Goal: Task Accomplishment & Management: Use online tool/utility

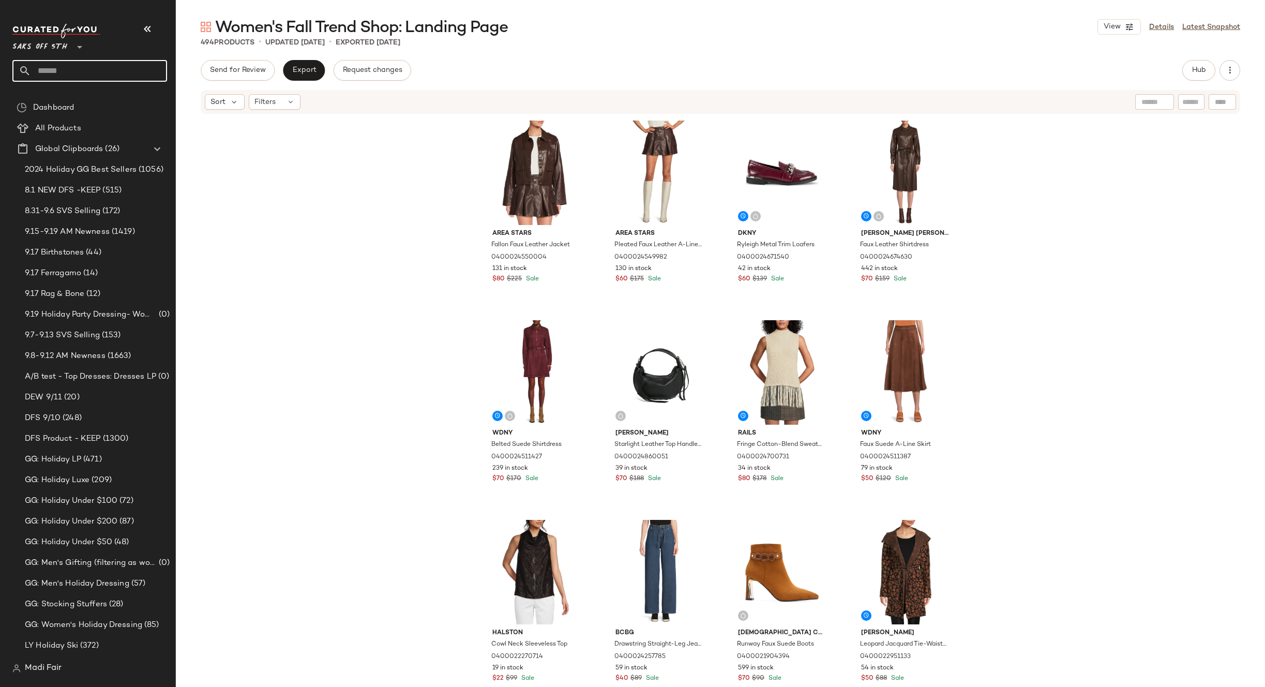
scroll to position [52, 0]
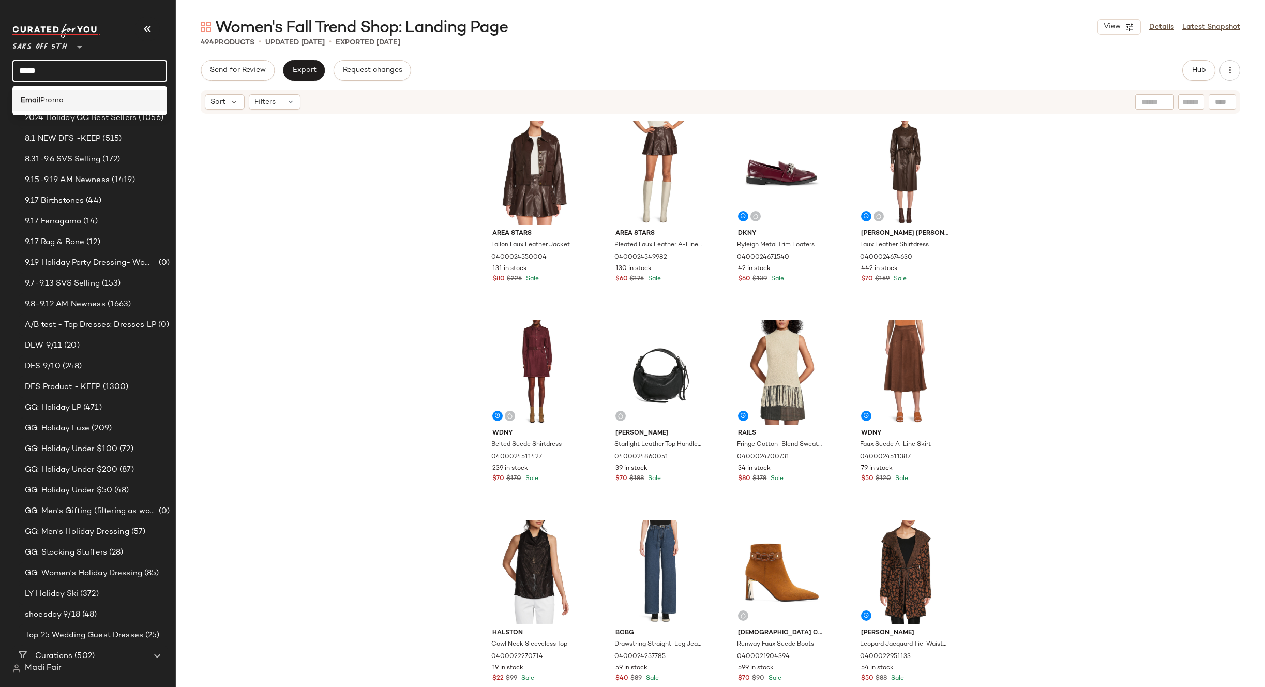
type input "*****"
click at [64, 99] on span "Promo" at bounding box center [51, 100] width 23 height 11
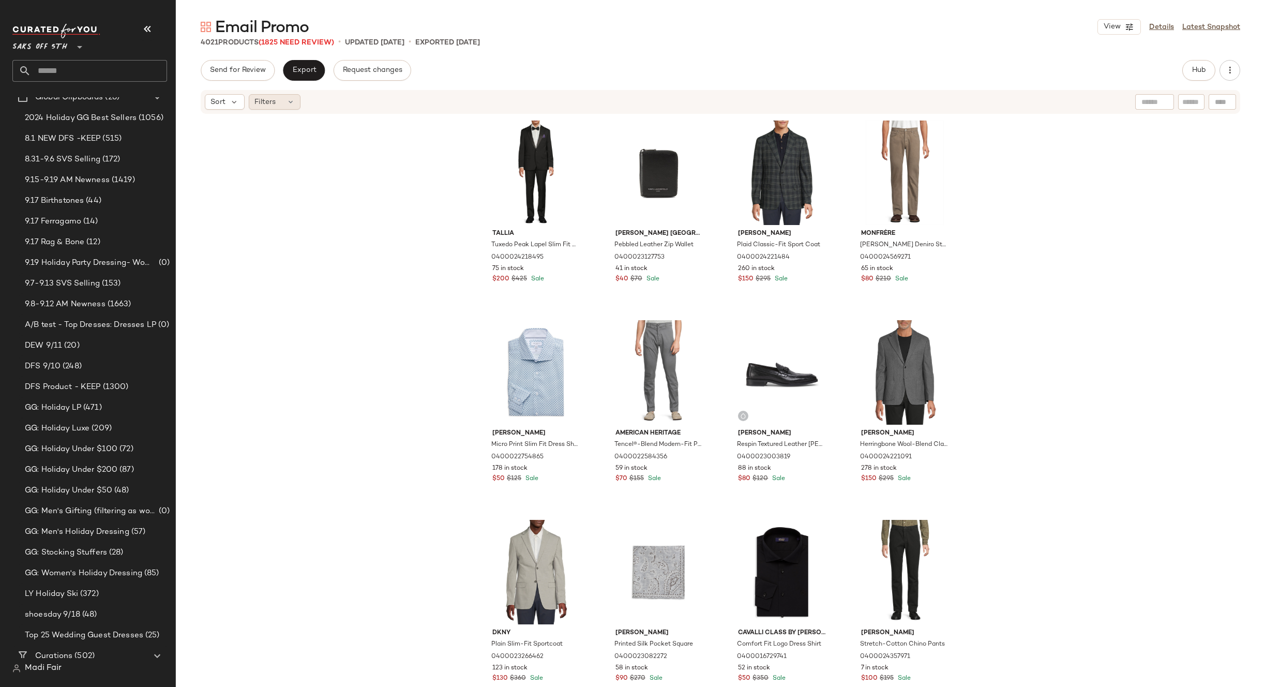
click at [275, 99] on span "Filters" at bounding box center [264, 102] width 21 height 11
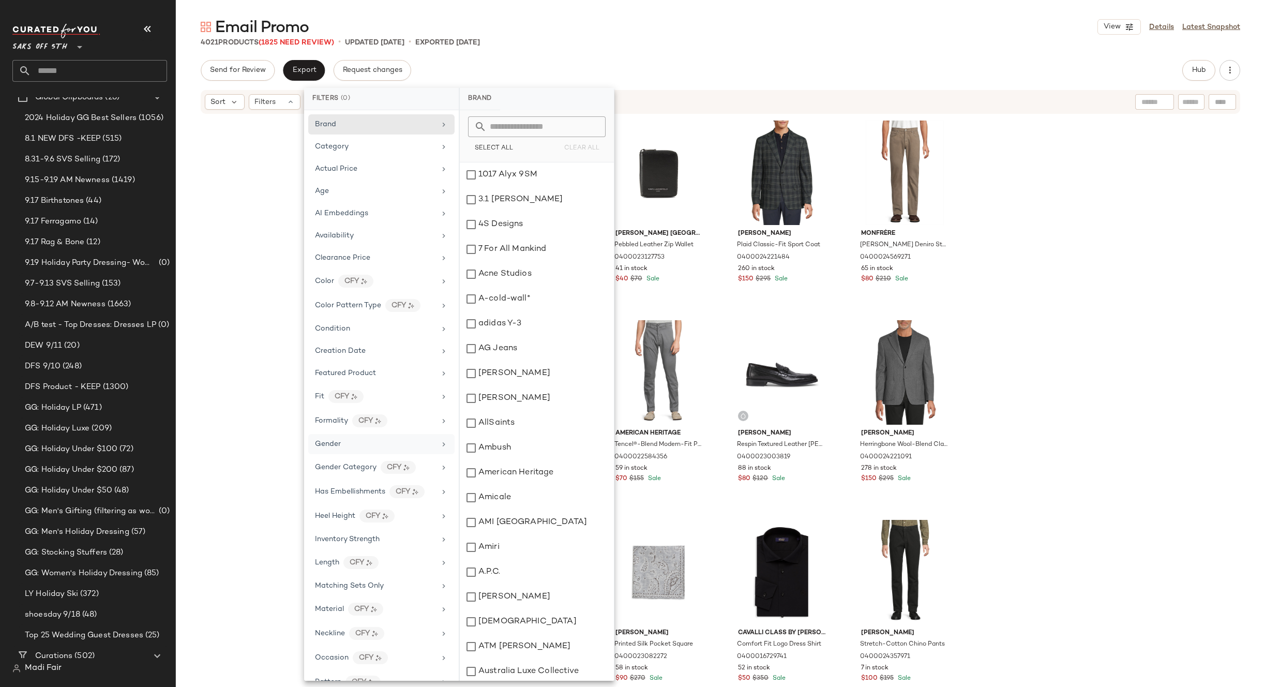
click at [340, 439] on div "Gender" at bounding box center [328, 443] width 26 height 11
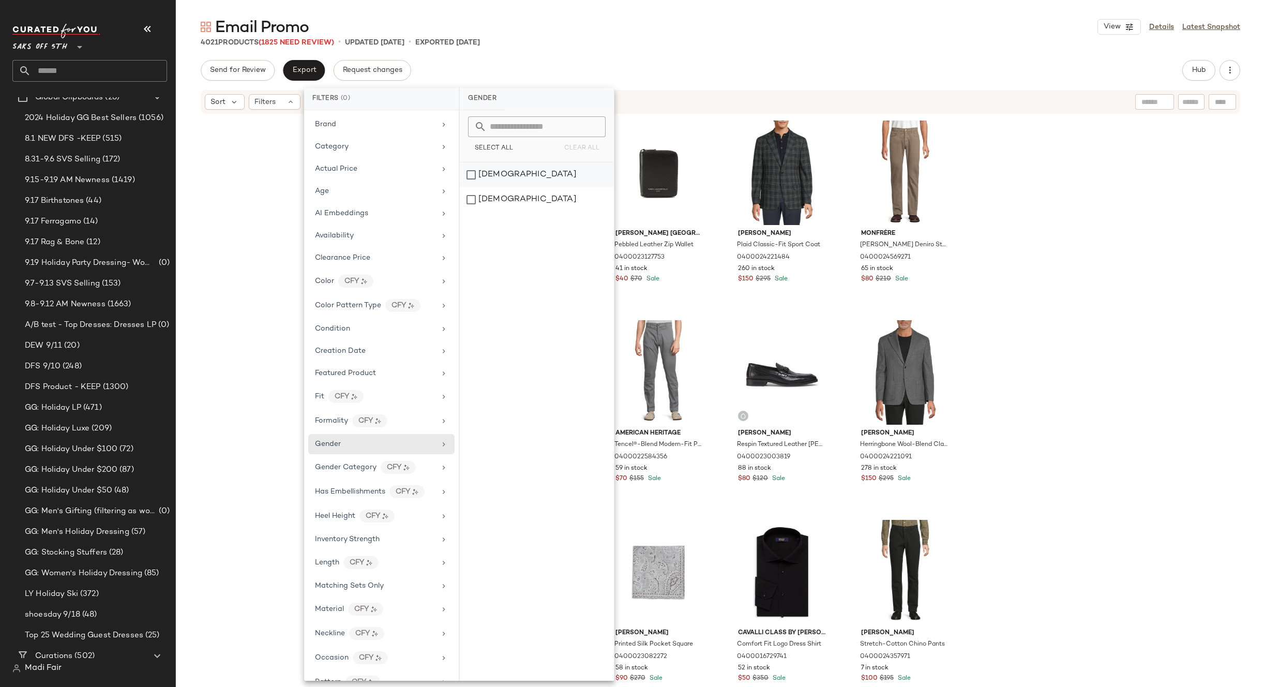
click at [499, 171] on div "female" at bounding box center [537, 174] width 154 height 25
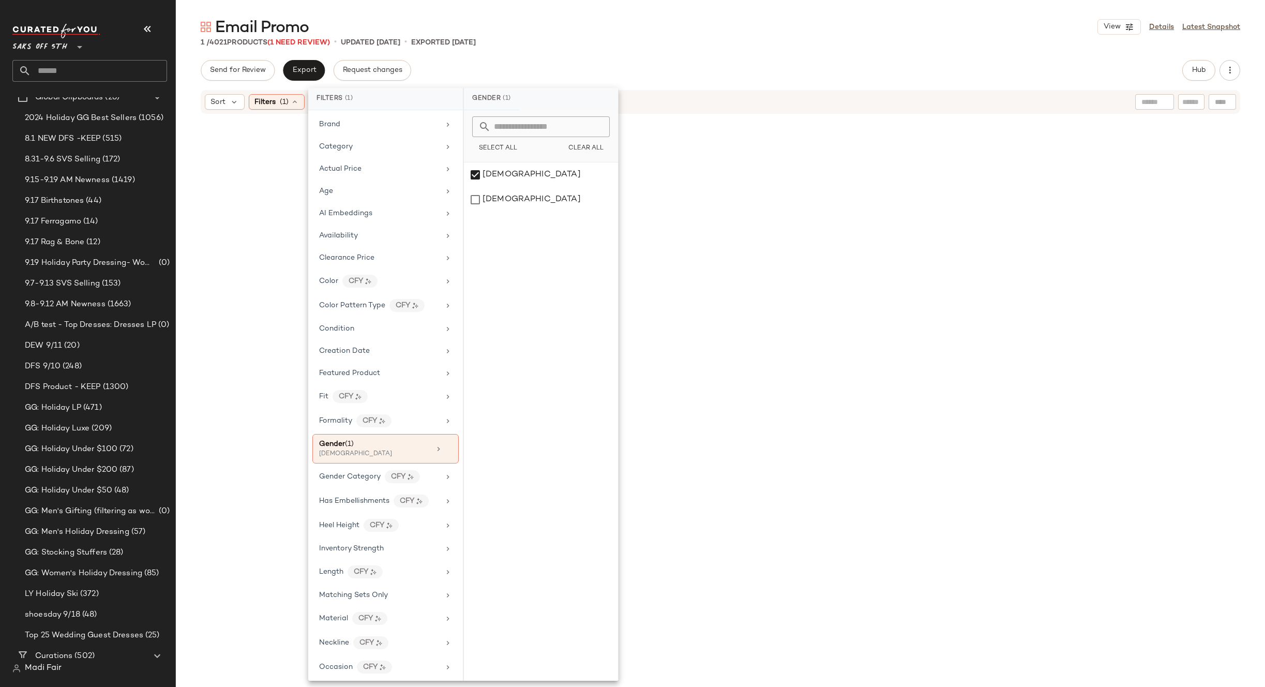
click at [562, 16] on main "Email Promo View Details Latest Snapshot 1 / 4021 Products (1 Need Review) • up…" at bounding box center [632, 343] width 1265 height 687
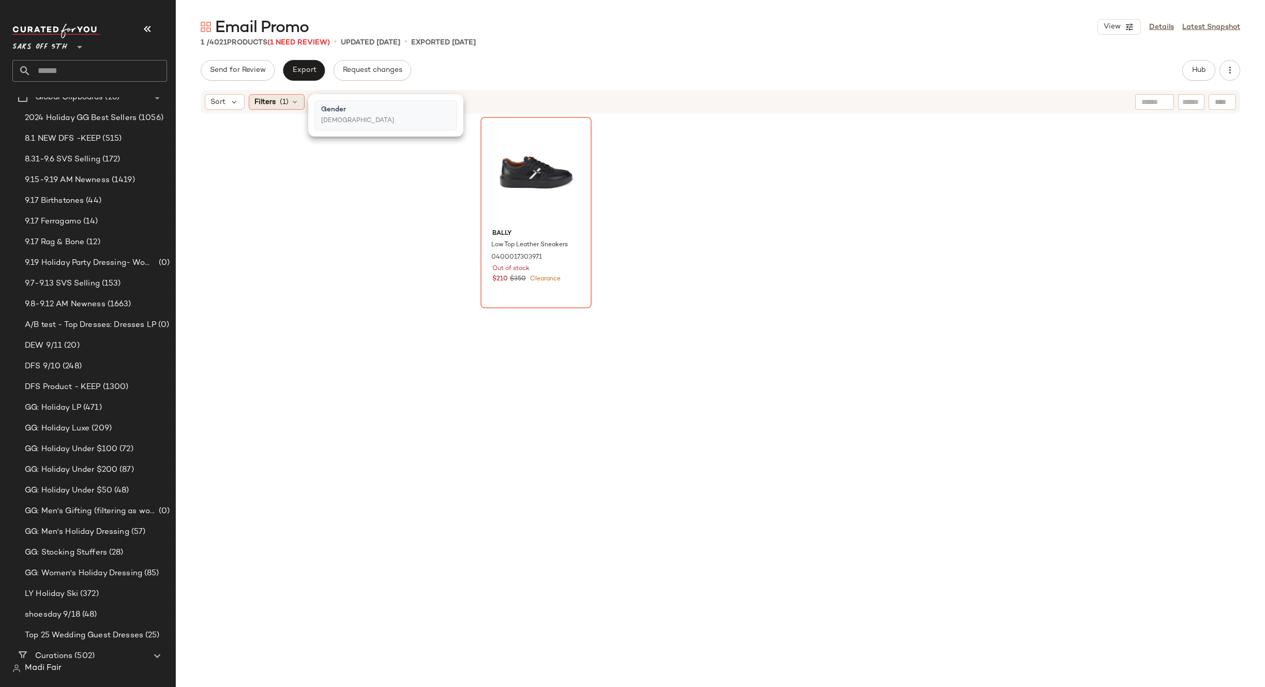
click at [284, 99] on span "(1)" at bounding box center [284, 102] width 9 height 11
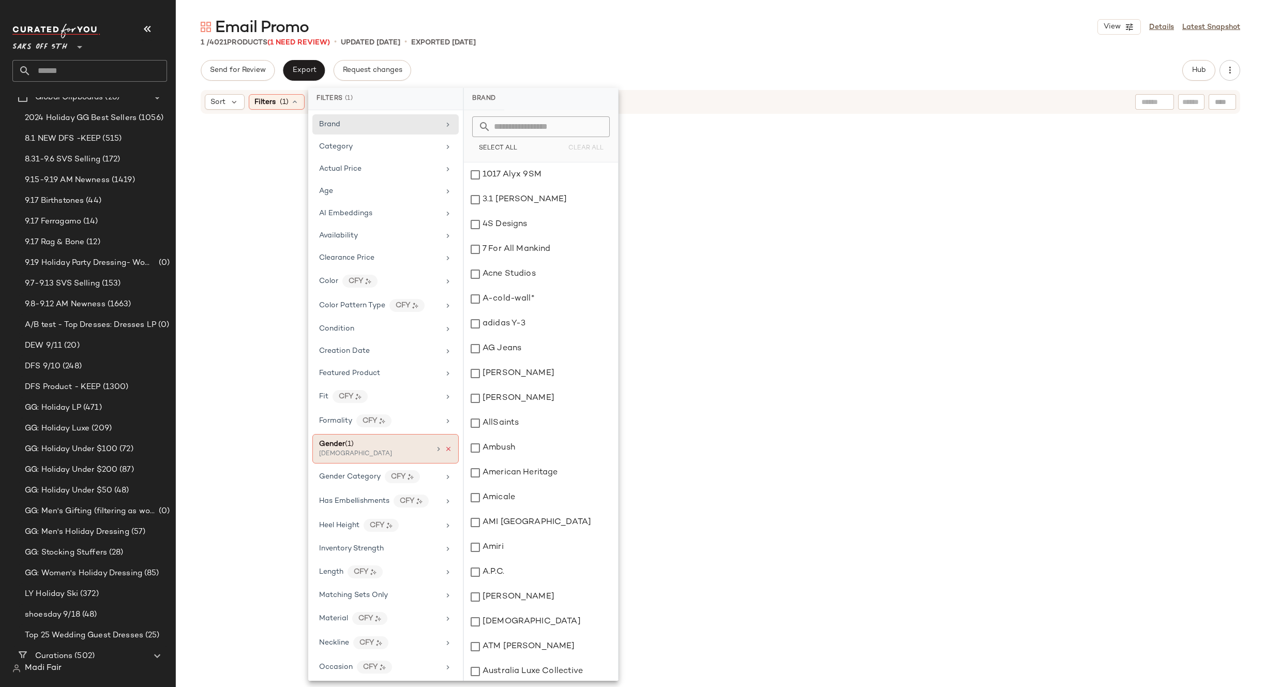
click at [445, 449] on icon at bounding box center [448, 448] width 7 height 7
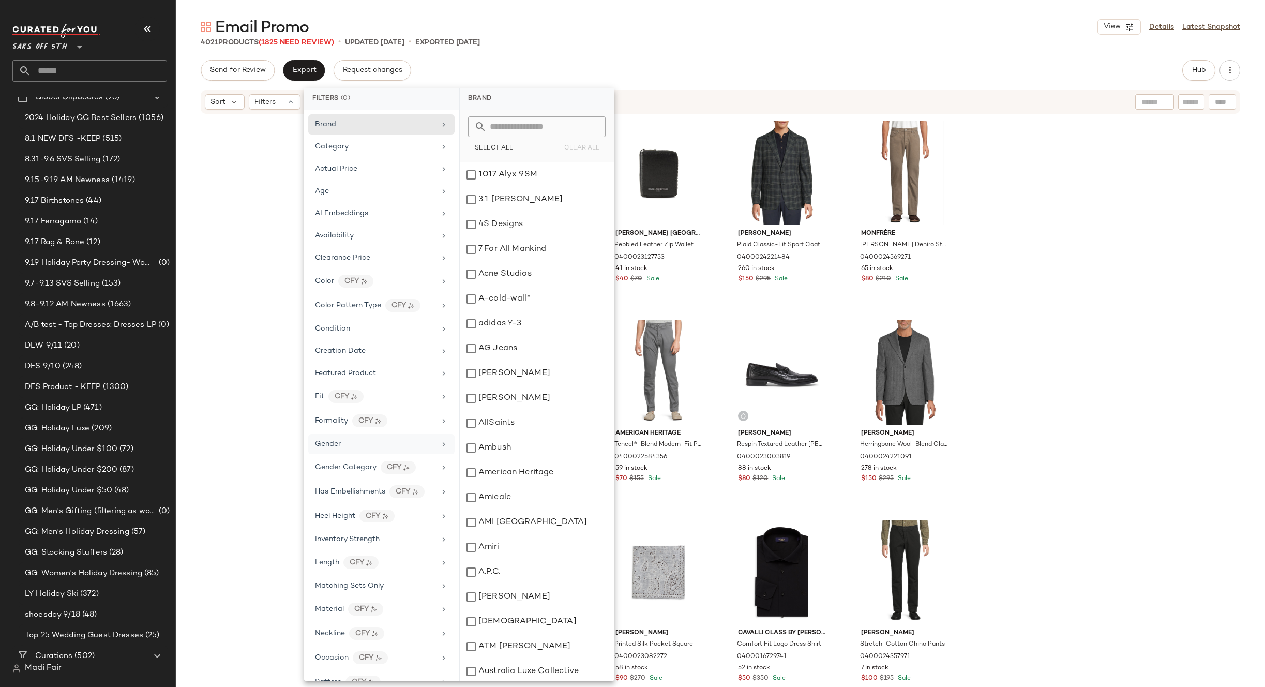
click at [565, 59] on div "Email Promo View Details Latest Snapshot 4021 Products (1825 Need Review) • upd…" at bounding box center [720, 352] width 1089 height 670
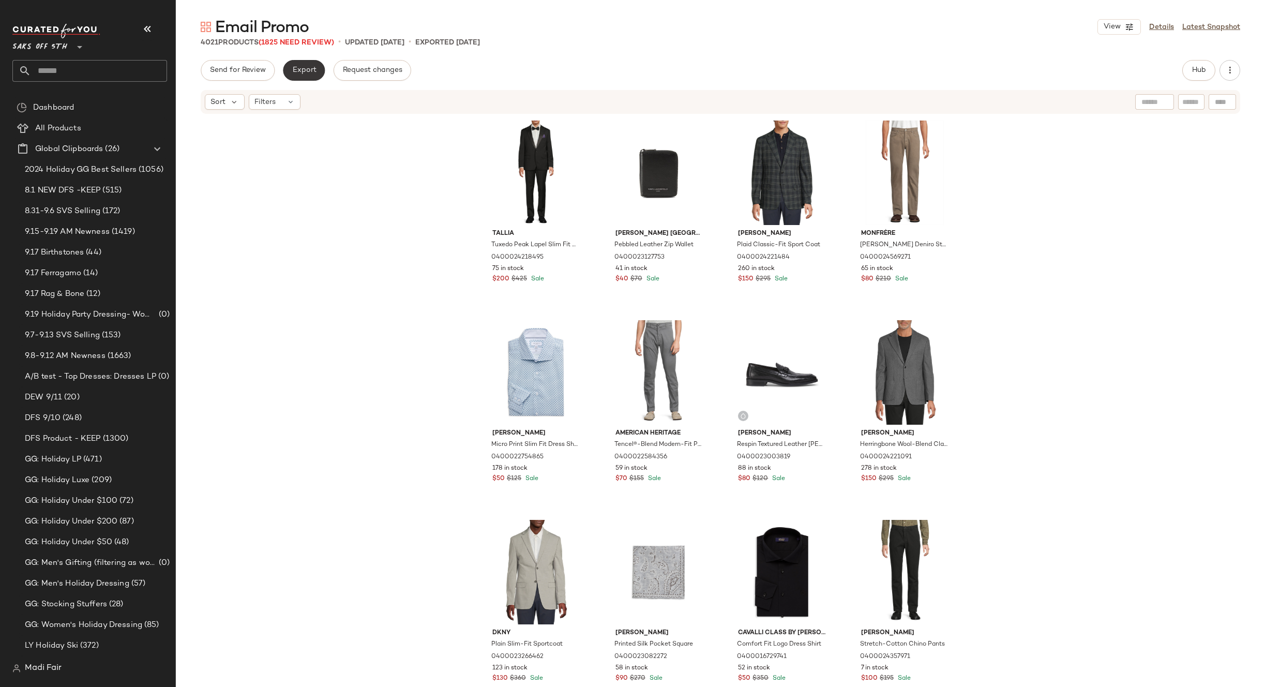
click at [302, 71] on span "Export" at bounding box center [304, 70] width 24 height 8
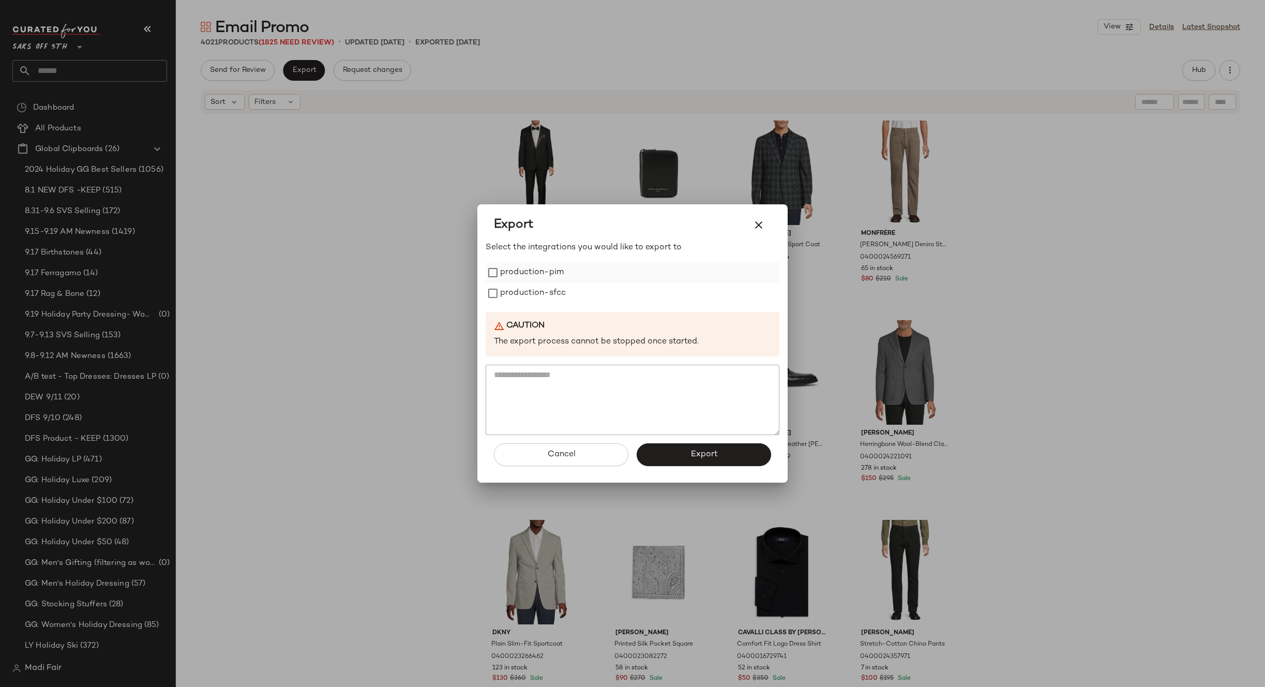
click at [551, 270] on label "production-pim" at bounding box center [532, 272] width 64 height 21
click at [545, 289] on label "production-sfcc" at bounding box center [533, 293] width 66 height 21
click at [679, 448] on button "Export" at bounding box center [703, 454] width 134 height 23
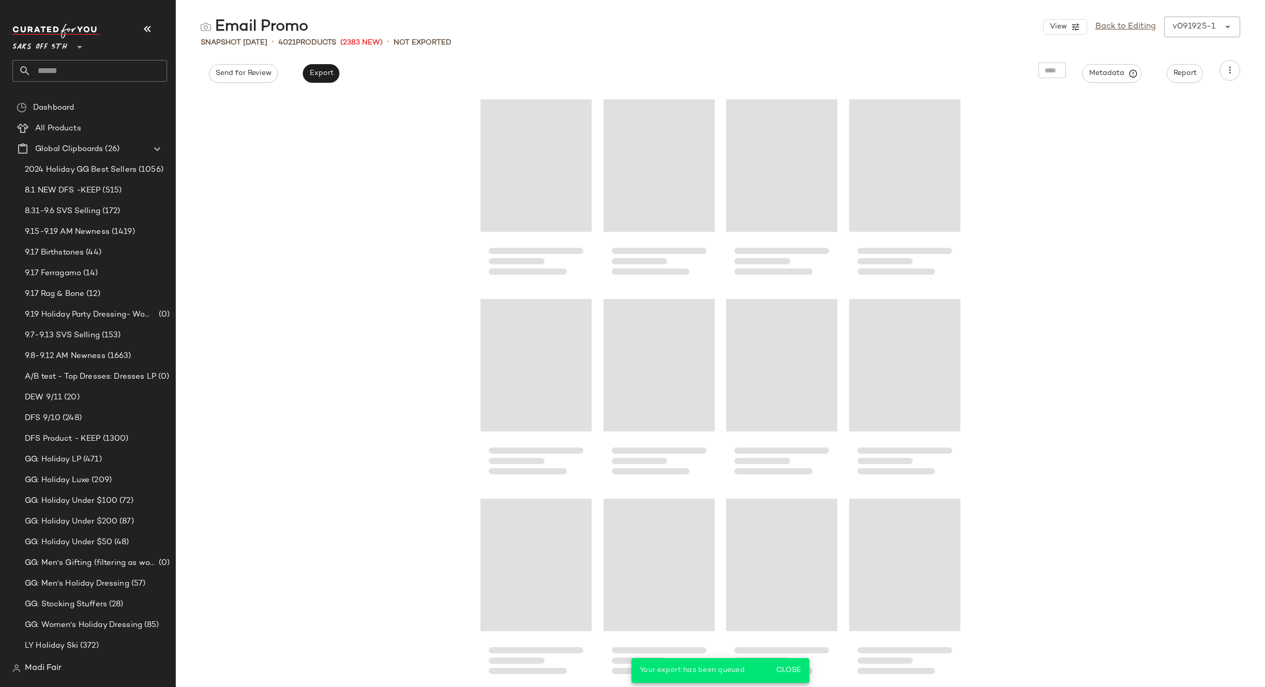
click at [65, 65] on input "text" at bounding box center [99, 71] width 136 height 22
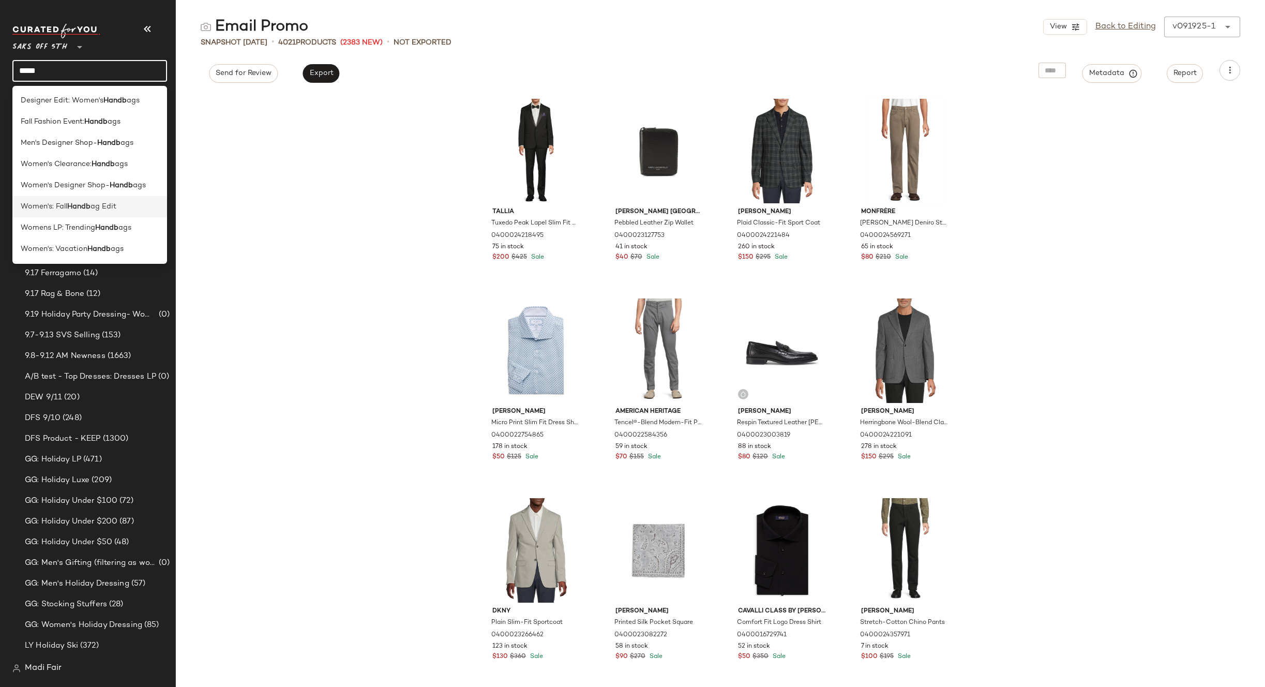
type input "*****"
click at [119, 209] on div "Women's: Fall Handb ag Edit" at bounding box center [90, 206] width 138 height 11
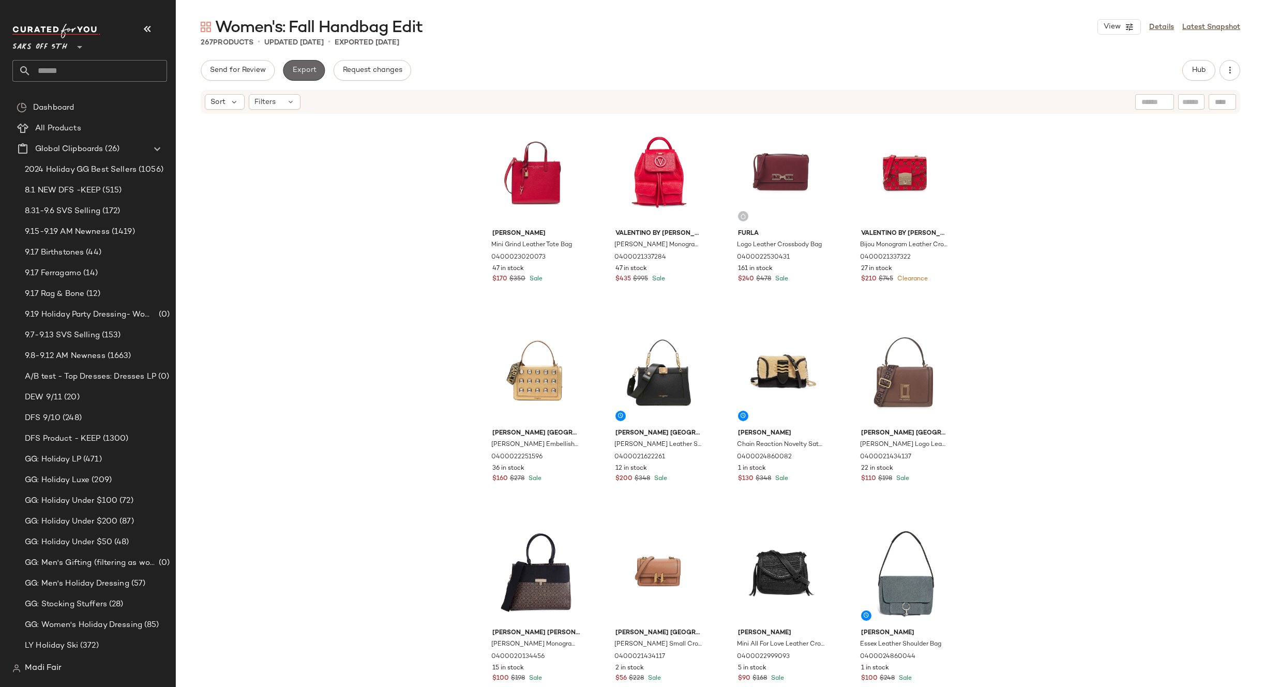
click at [307, 74] on span "Export" at bounding box center [304, 70] width 24 height 8
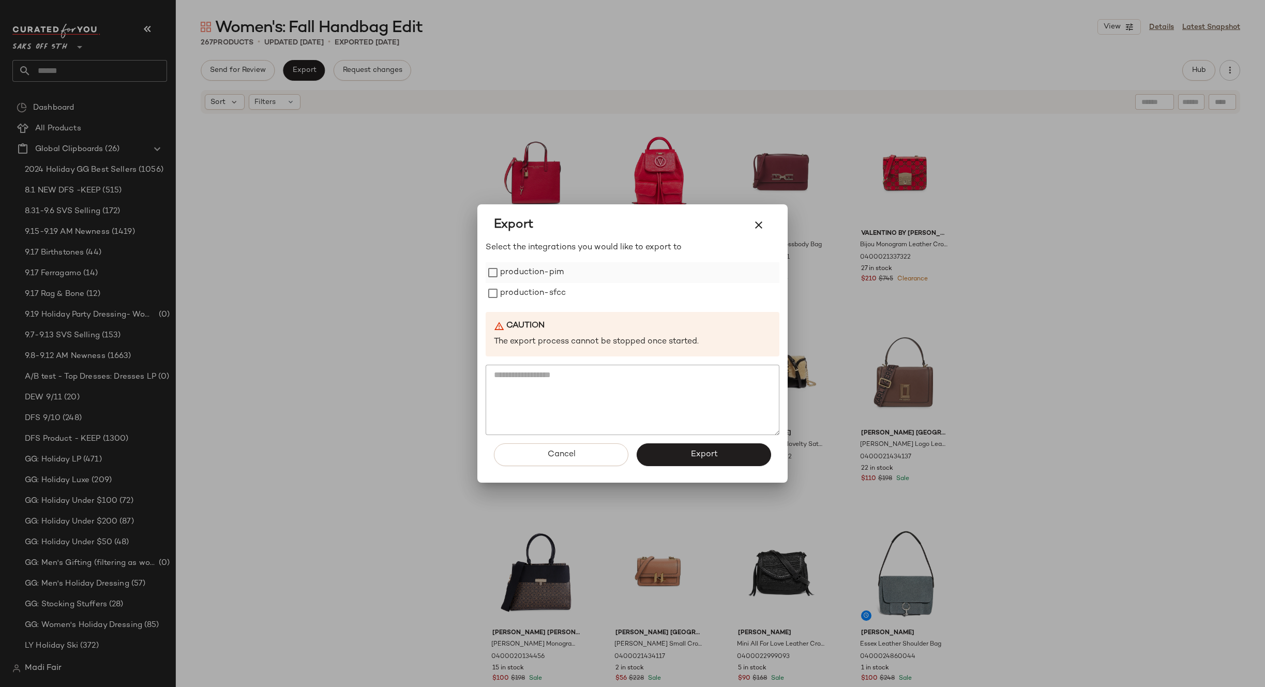
click at [532, 276] on label "production-pim" at bounding box center [532, 272] width 64 height 21
click at [526, 301] on label "production-sfcc" at bounding box center [533, 293] width 66 height 21
click at [690, 451] on span "Export" at bounding box center [703, 454] width 27 height 10
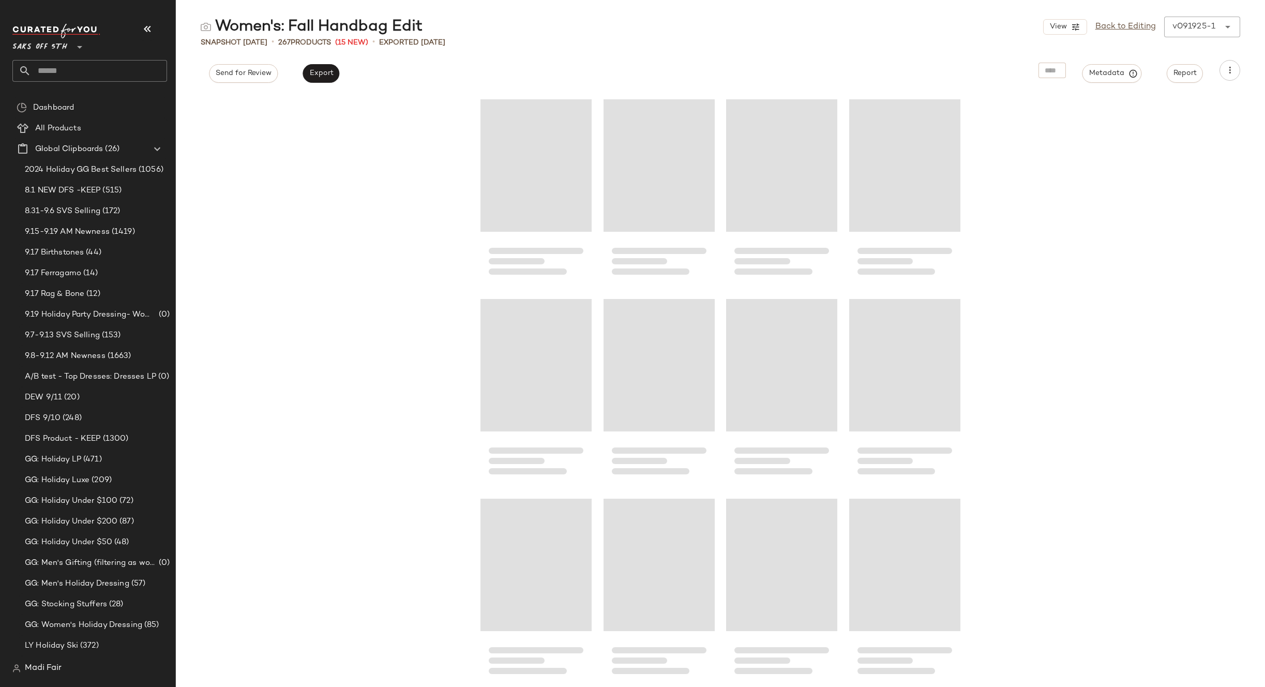
click at [63, 46] on span "Saks OFF 5TH" at bounding box center [39, 44] width 55 height 19
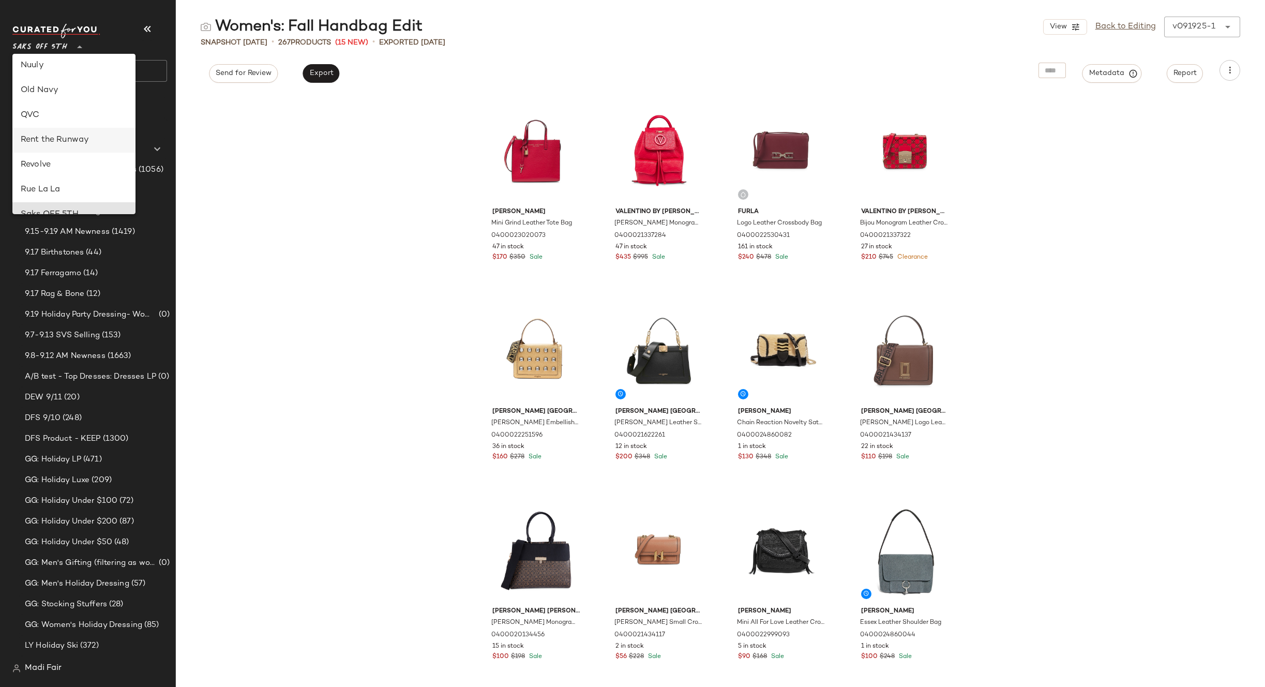
scroll to position [391, 0]
click at [82, 153] on div "Rent the Runway" at bounding box center [74, 151] width 106 height 12
type input "**"
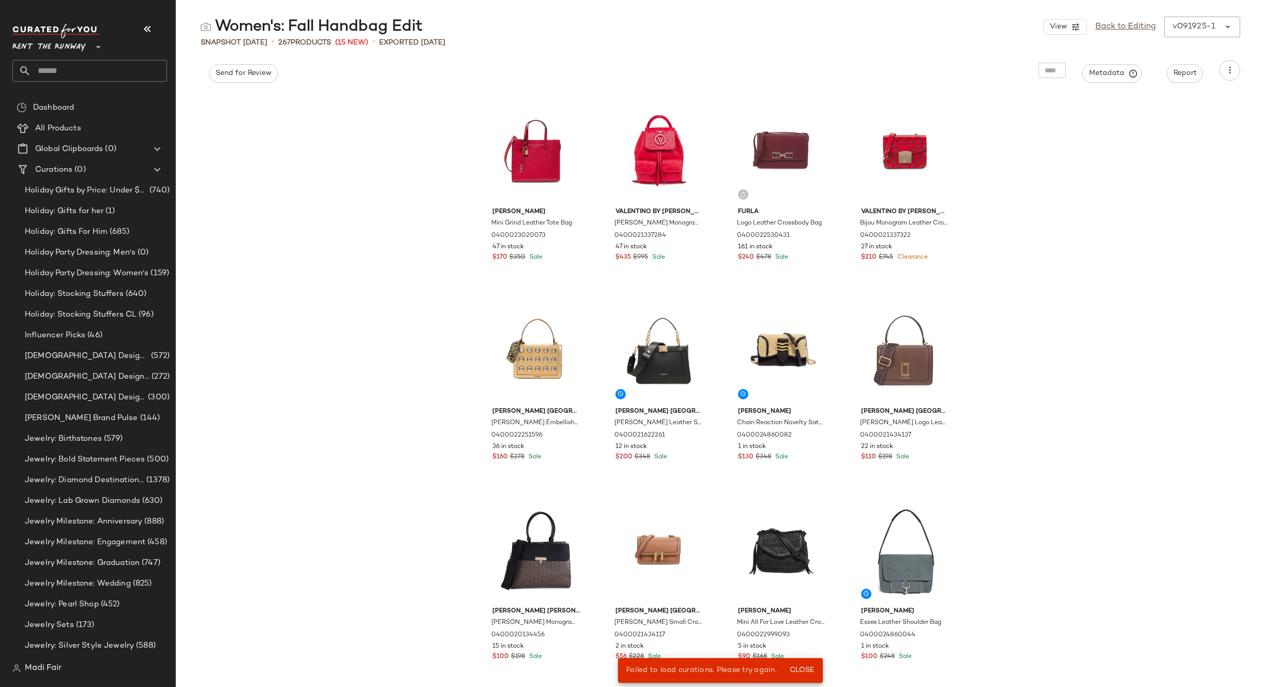
click at [68, 49] on span "Rent the Runway" at bounding box center [48, 44] width 73 height 19
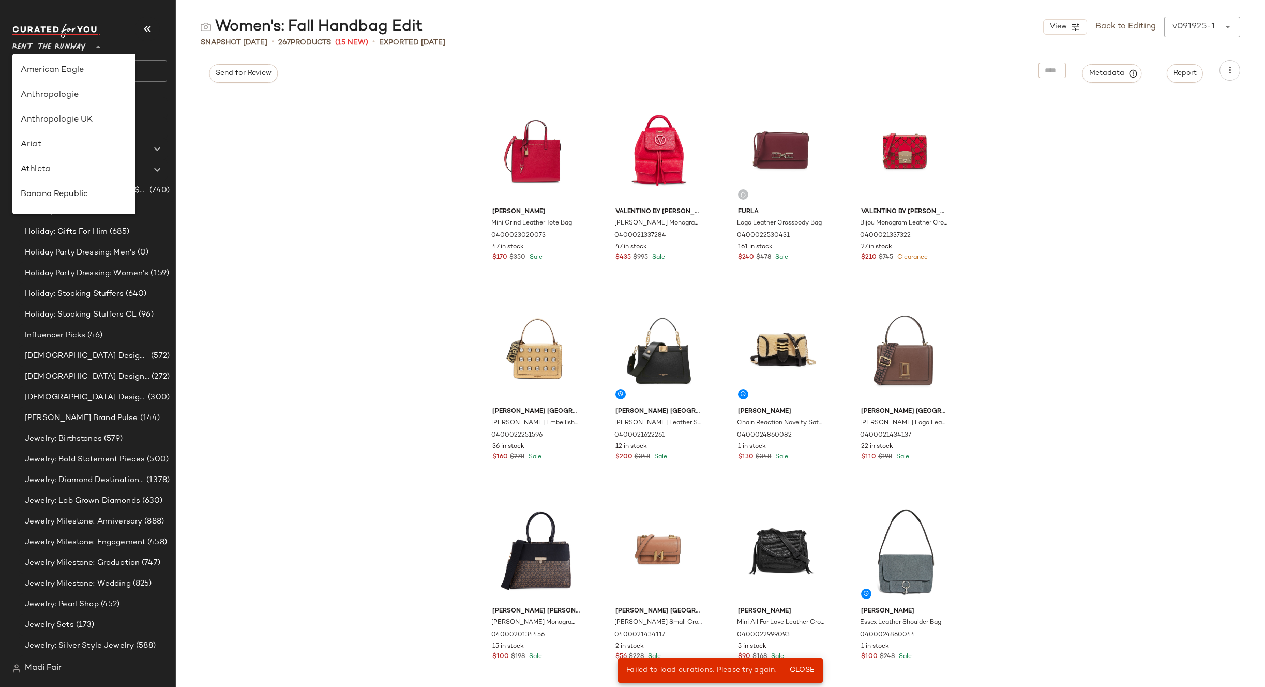
scroll to position [471, 0]
click at [282, 208] on div "Marc Jacobs Mini Grind Leather Tote Bag 0400023020073 47 in stock $170 $350 Sal…" at bounding box center [720, 389] width 1089 height 593
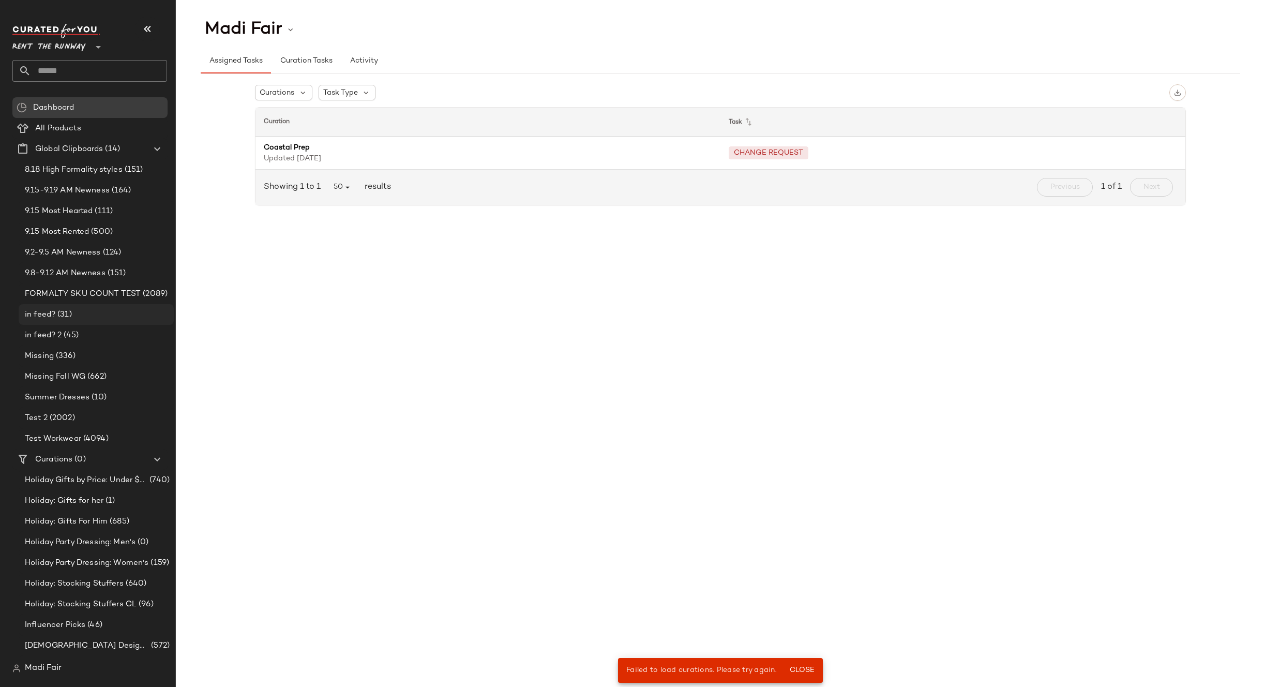
click at [99, 305] on div "in feed? (31)" at bounding box center [96, 314] width 155 height 21
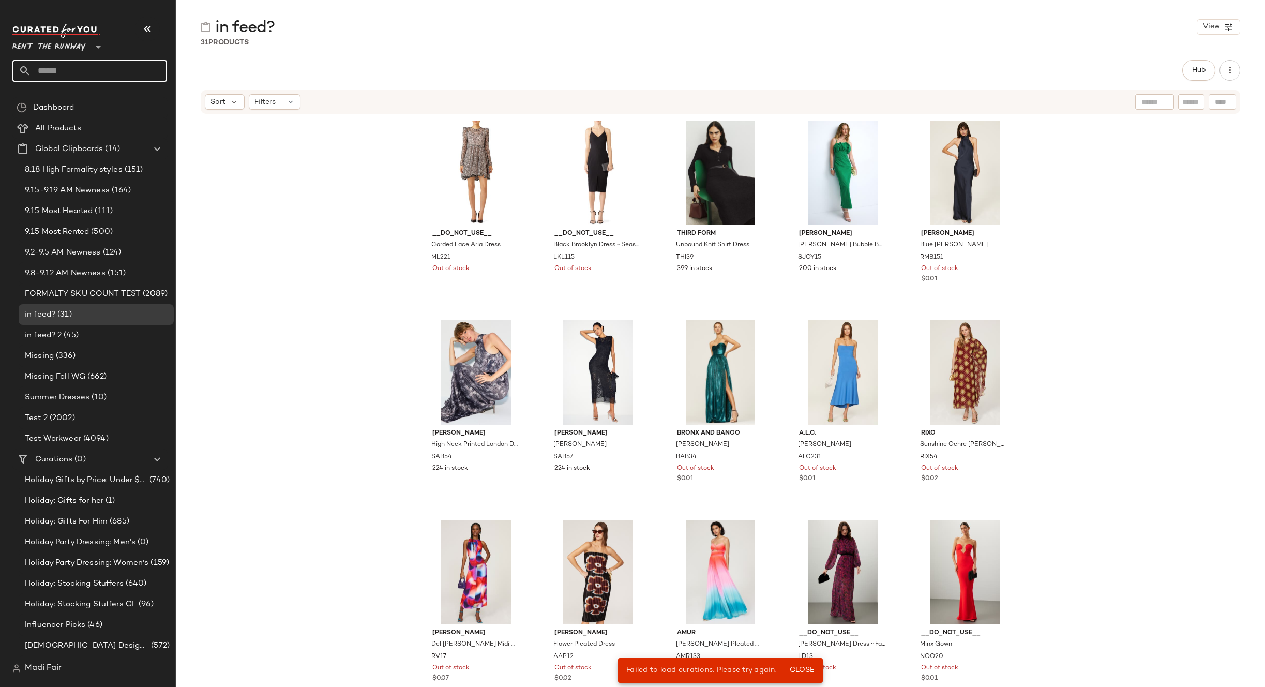
click at [91, 74] on input "text" at bounding box center [99, 71] width 136 height 22
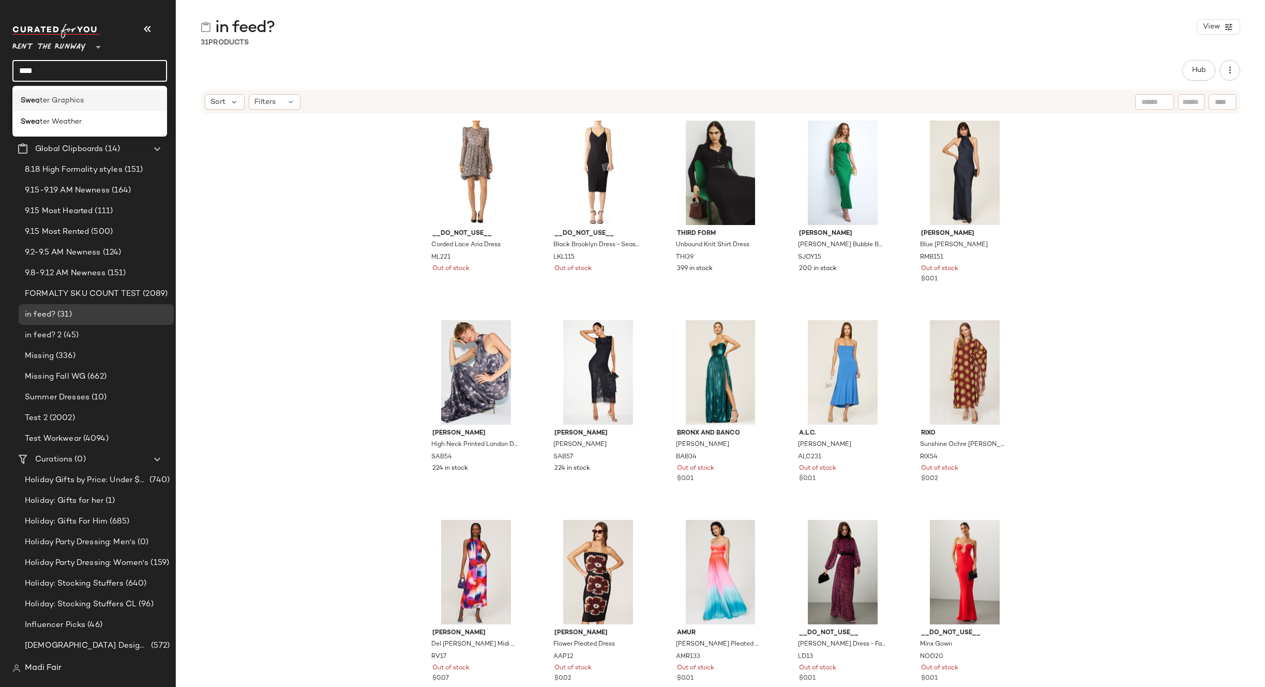
type input "****"
click at [86, 102] on div "Swea ter Graphics" at bounding box center [90, 100] width 138 height 11
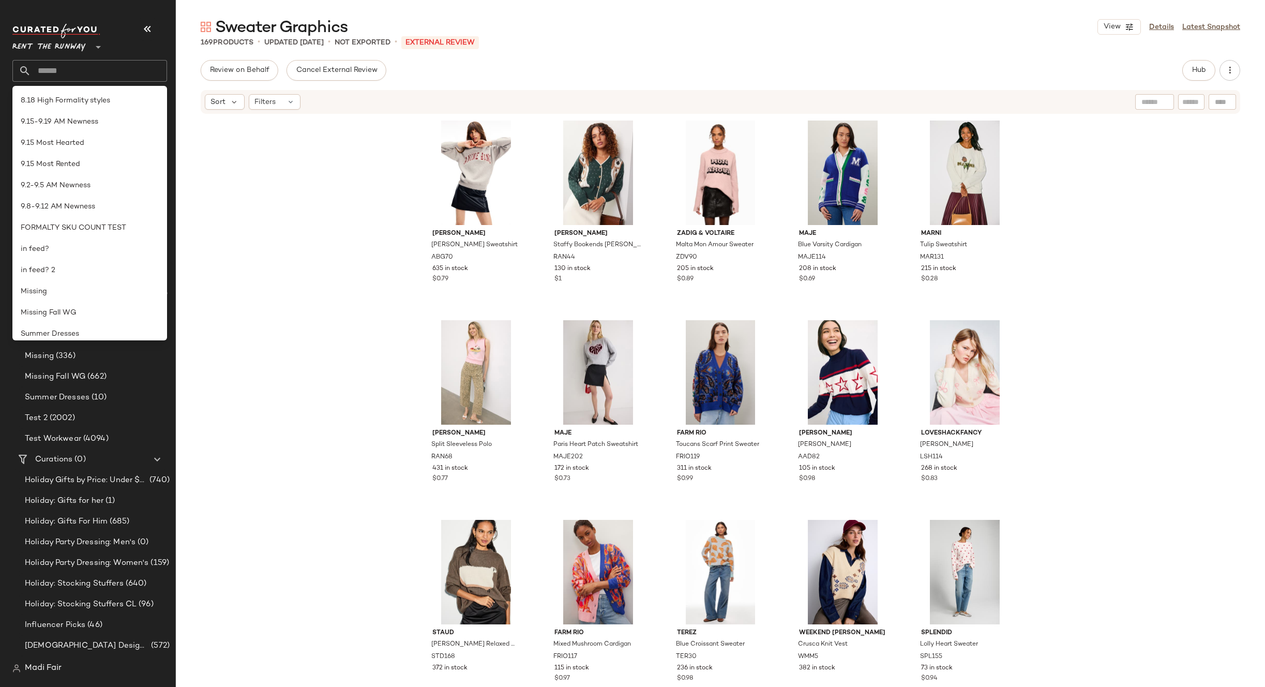
click at [292, 153] on div "Anine Bing Spencer Sweatshirt ABG70 635 in stock $0.79 Rachel Antonoff Staffy B…" at bounding box center [720, 399] width 1089 height 569
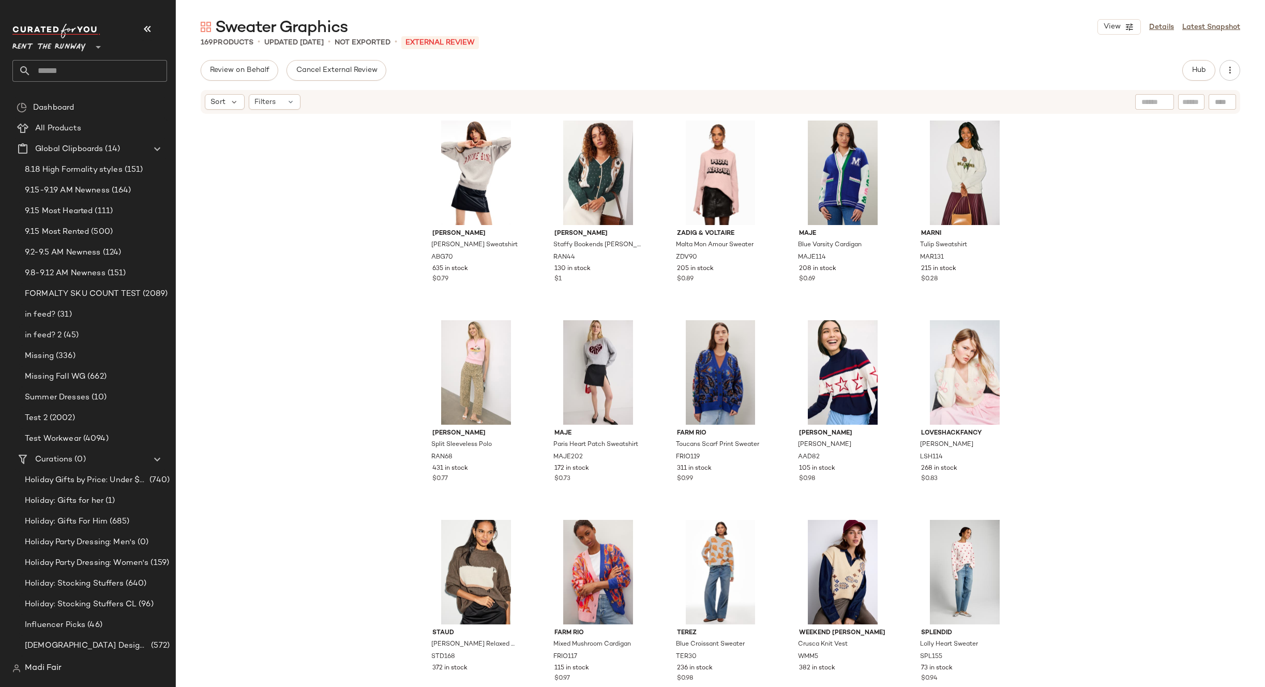
click at [313, 193] on div "Anine Bing Spencer Sweatshirt ABG70 635 in stock $0.79 Rachel Antonoff Staffy B…" at bounding box center [720, 399] width 1089 height 569
click at [1162, 29] on link "Details" at bounding box center [1161, 27] width 25 height 11
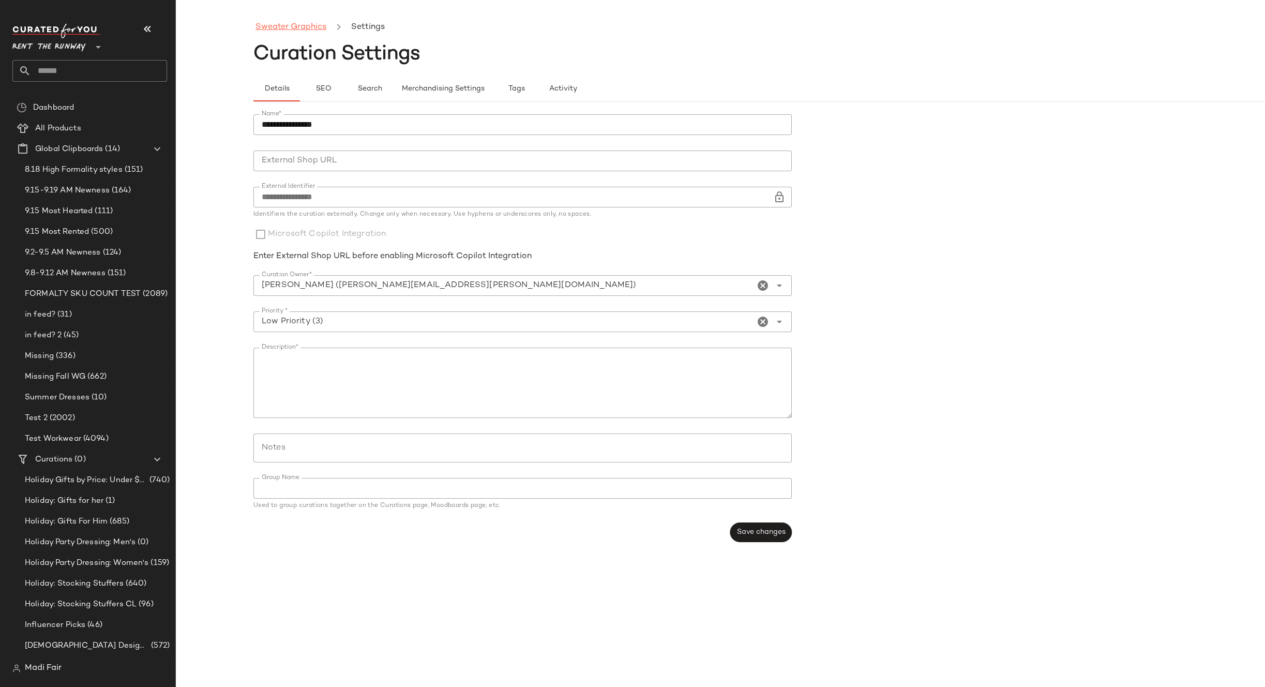
click at [298, 32] on link "Sweater Graphics" at bounding box center [290, 27] width 71 height 13
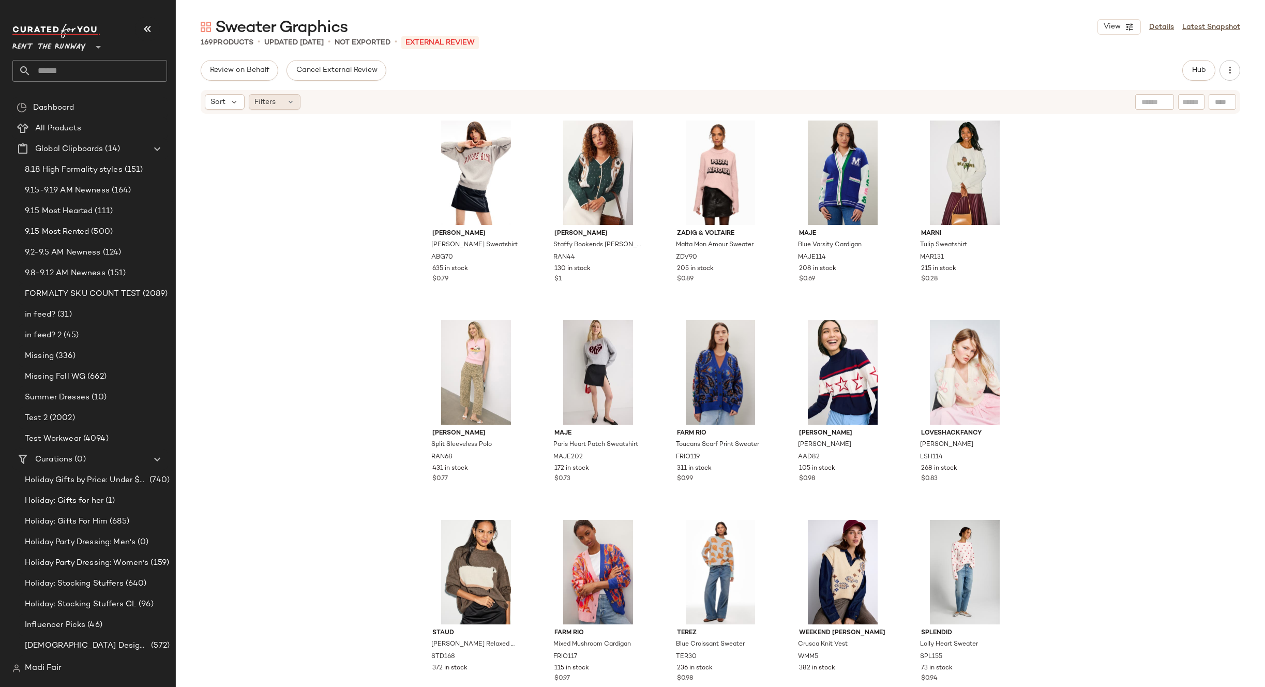
click at [282, 105] on div "Filters" at bounding box center [275, 102] width 52 height 16
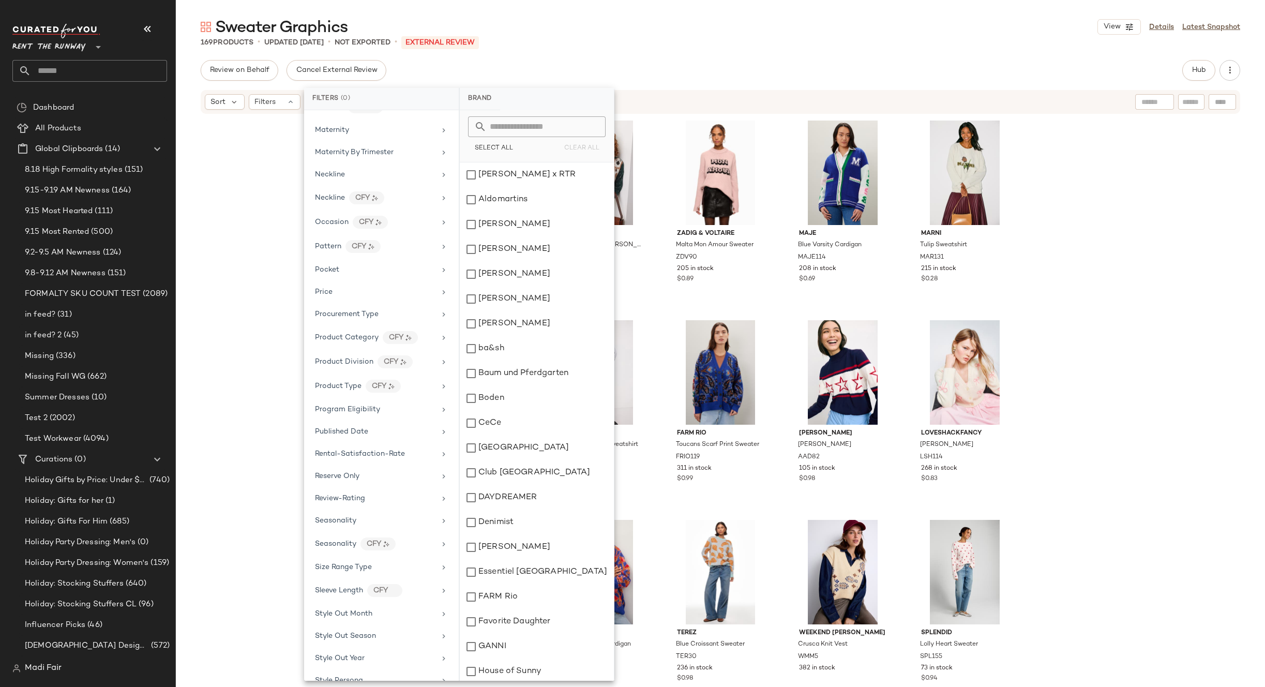
scroll to position [963, 0]
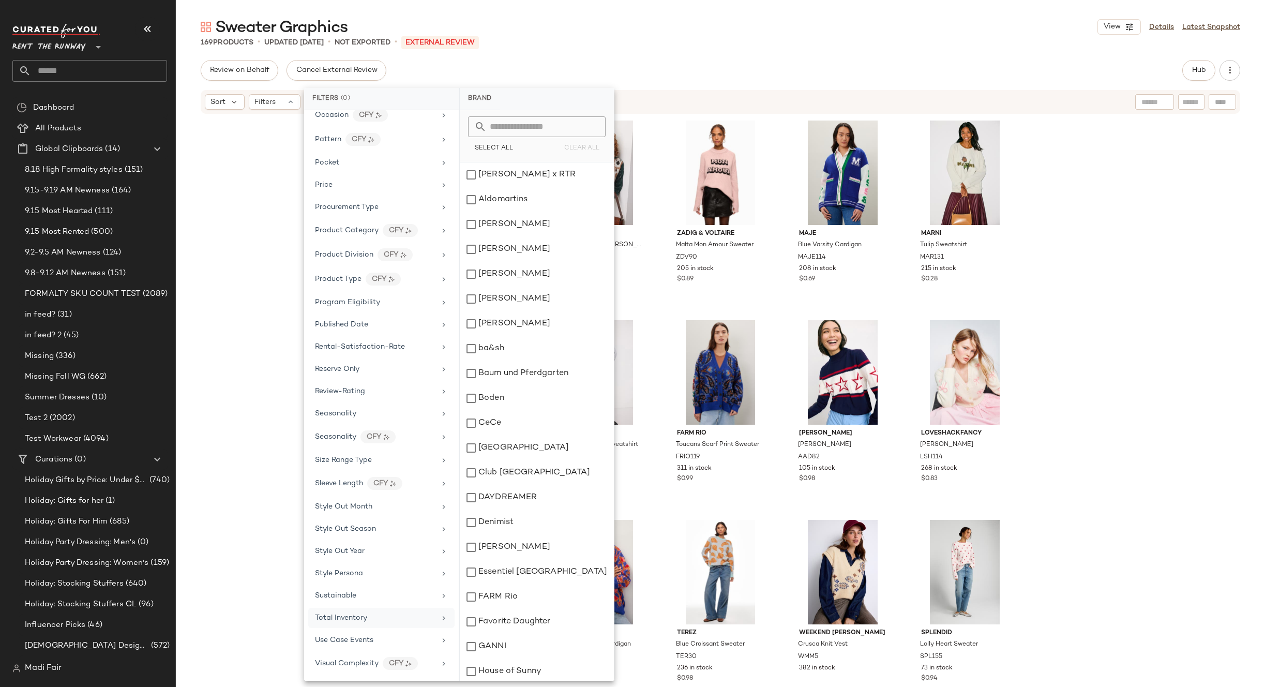
click at [356, 618] on span "Total Inventory" at bounding box center [341, 618] width 52 height 8
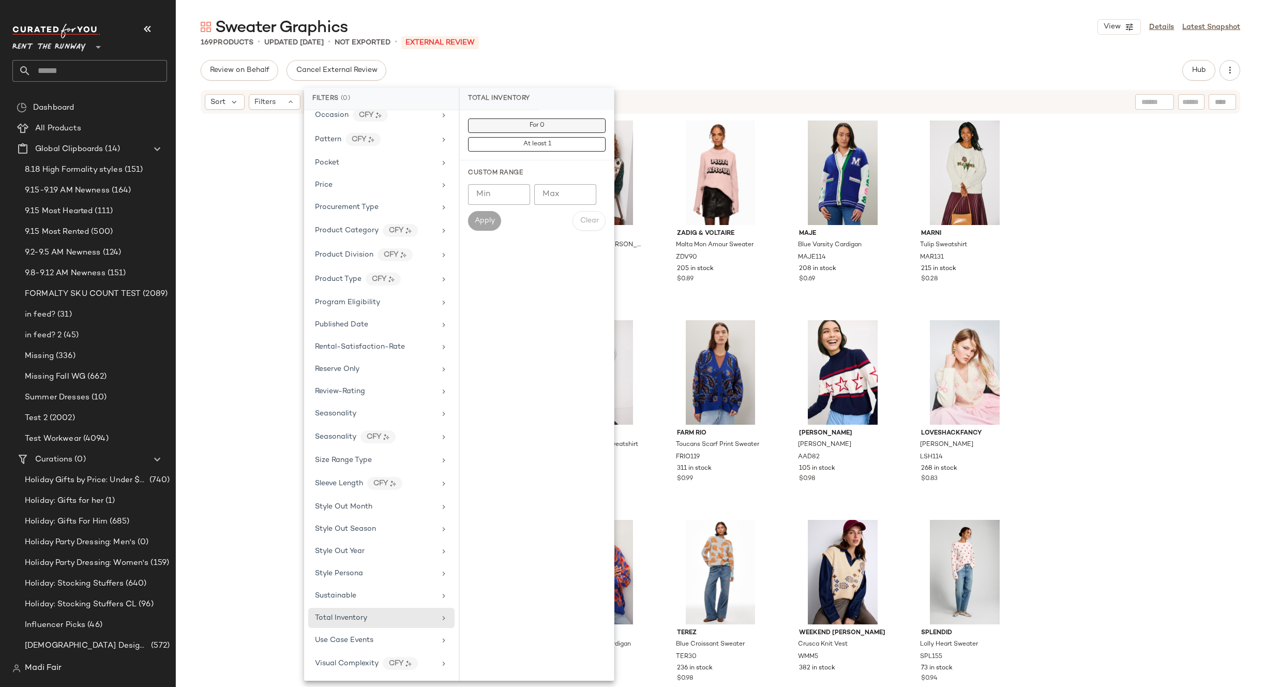
click at [523, 120] on button "For 0" at bounding box center [537, 125] width 138 height 14
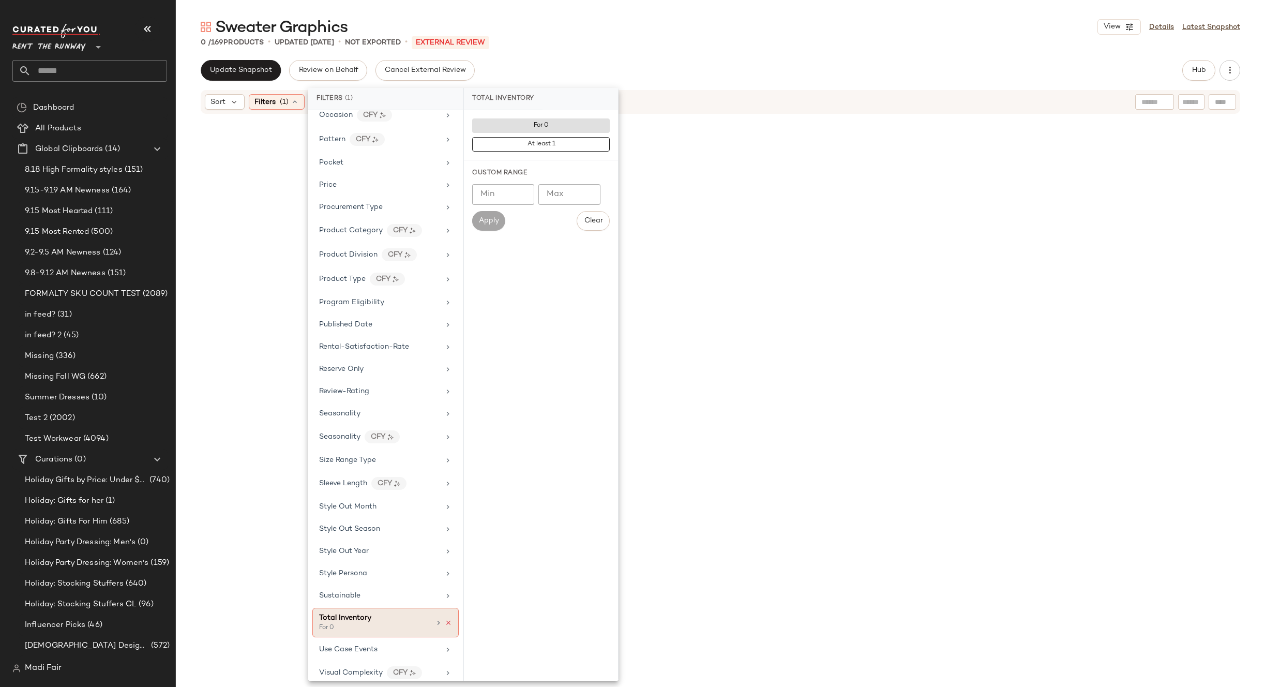
click at [445, 623] on icon at bounding box center [448, 622] width 7 height 7
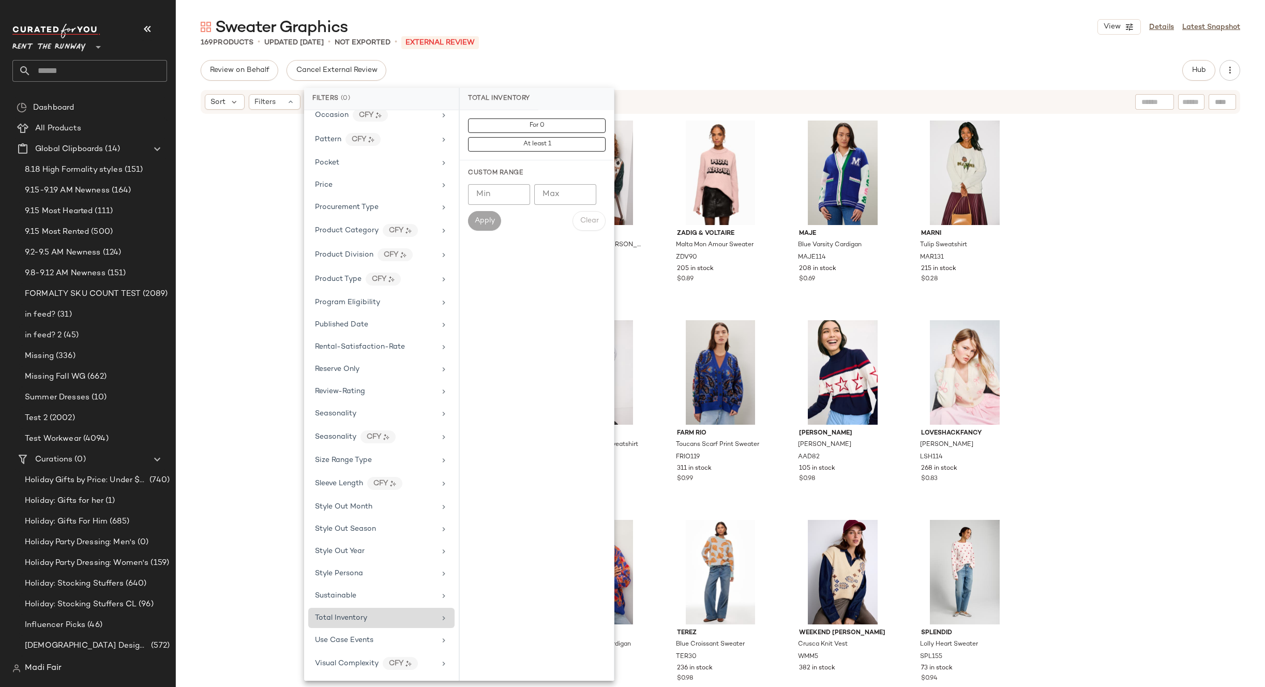
click at [623, 58] on div "Sweater Graphics View Details Latest Snapshot 169 Products • updated Sep 18th •…" at bounding box center [720, 352] width 1089 height 670
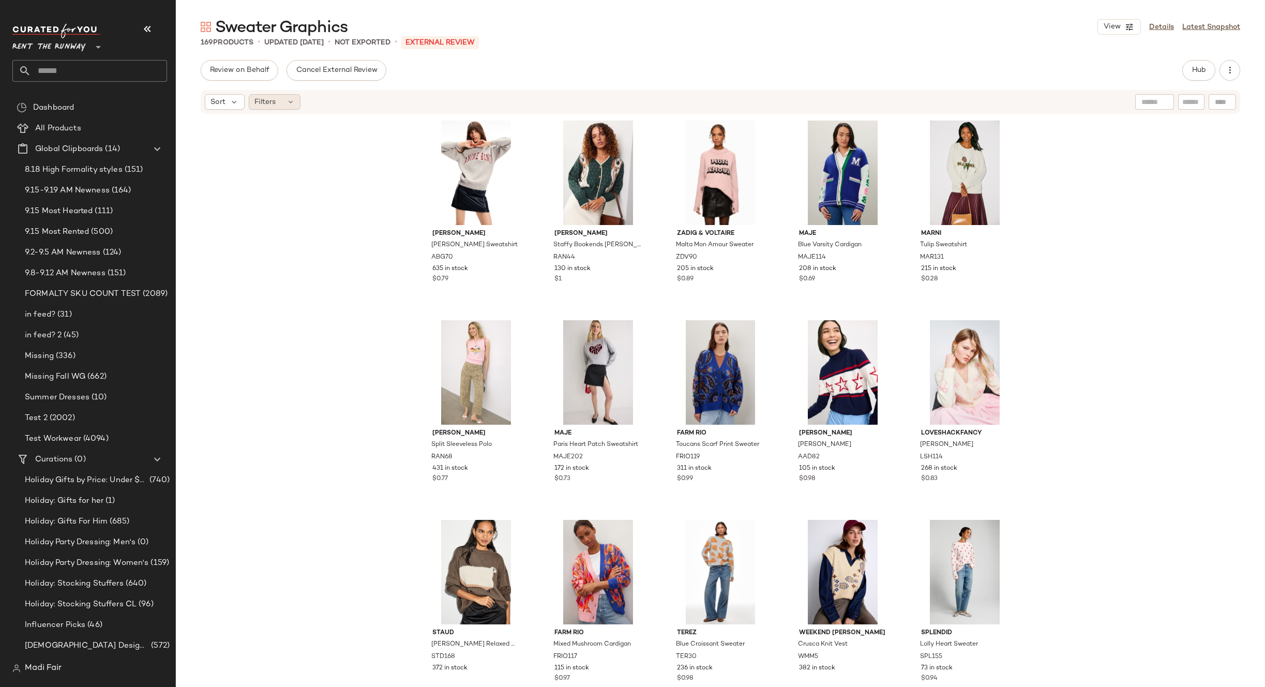
click at [268, 100] on span "Filters" at bounding box center [264, 102] width 21 height 11
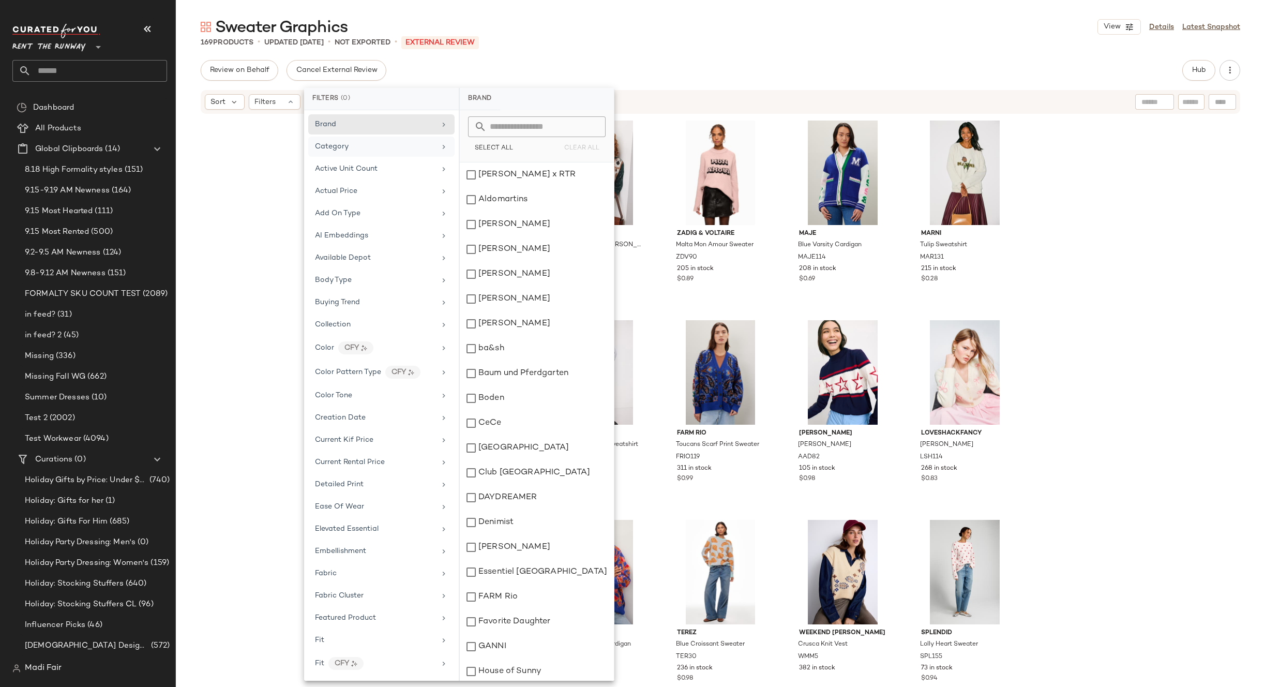
click at [358, 146] on div "Category" at bounding box center [375, 146] width 120 height 11
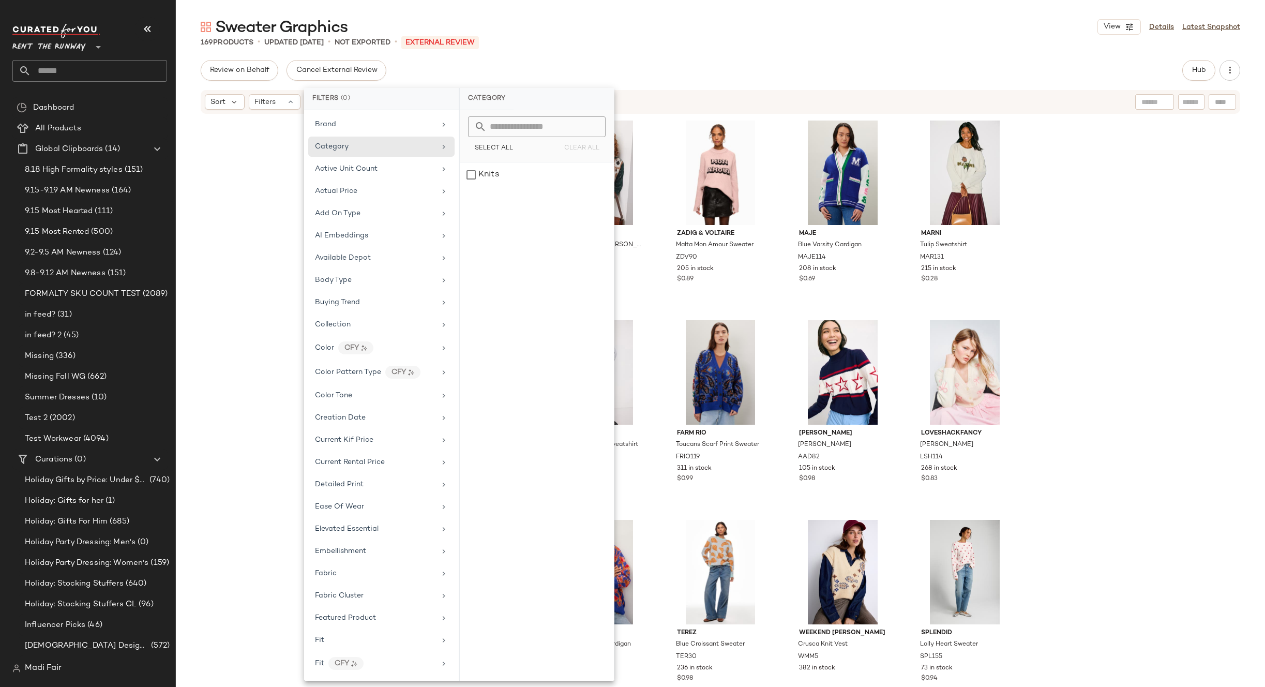
click at [232, 248] on div "Anine Bing Spencer Sweatshirt ABG70 635 in stock $0.79 Rachel Antonoff Staffy B…" at bounding box center [720, 399] width 1089 height 569
